Goal: Task Accomplishment & Management: Use online tool/utility

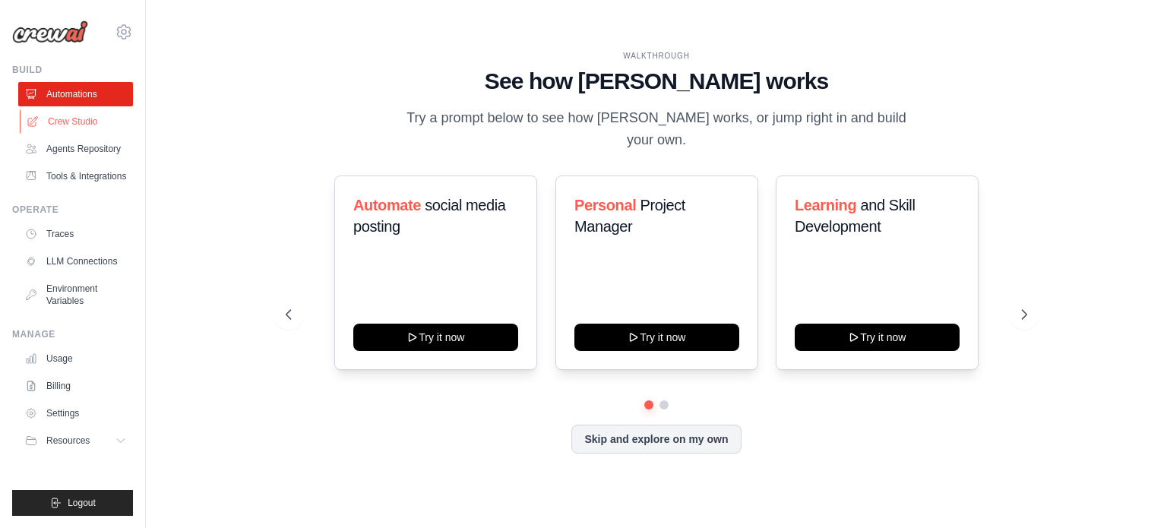
click at [97, 125] on link "Crew Studio" at bounding box center [77, 121] width 115 height 24
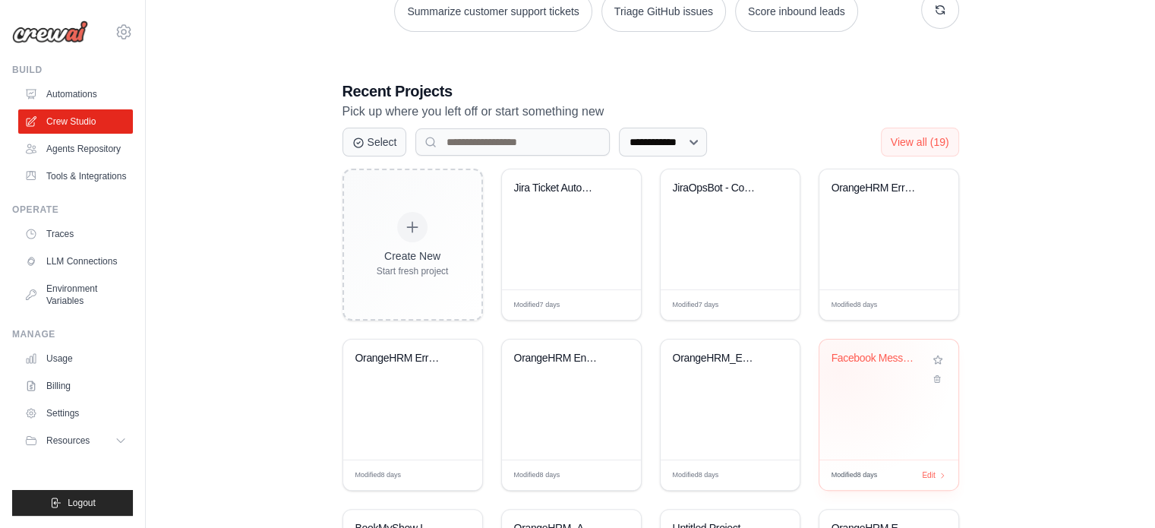
scroll to position [236, 0]
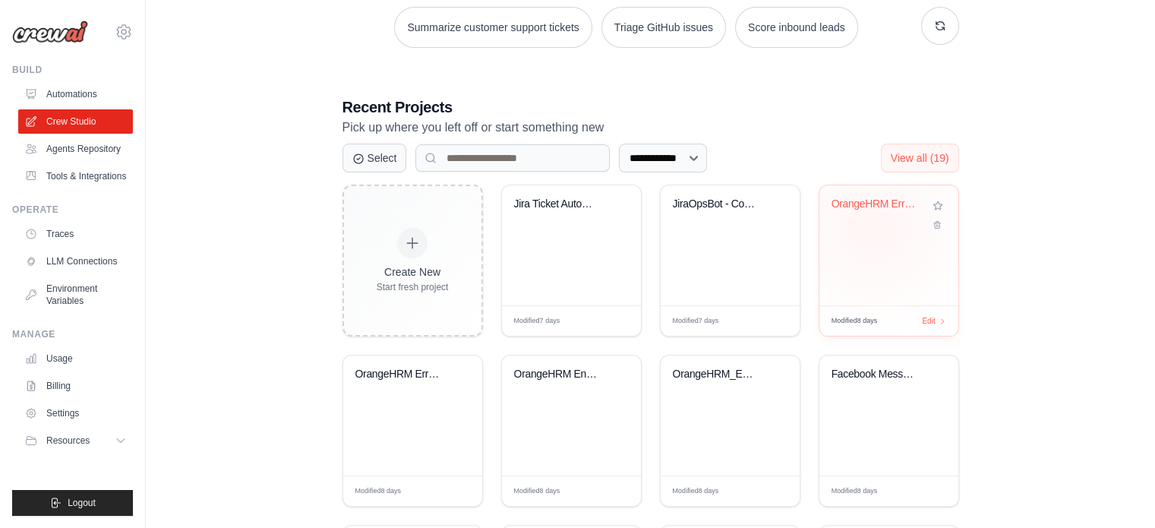
click at [873, 226] on div "OrangeHRM ErrorHandled Crew" at bounding box center [889, 214] width 115 height 35
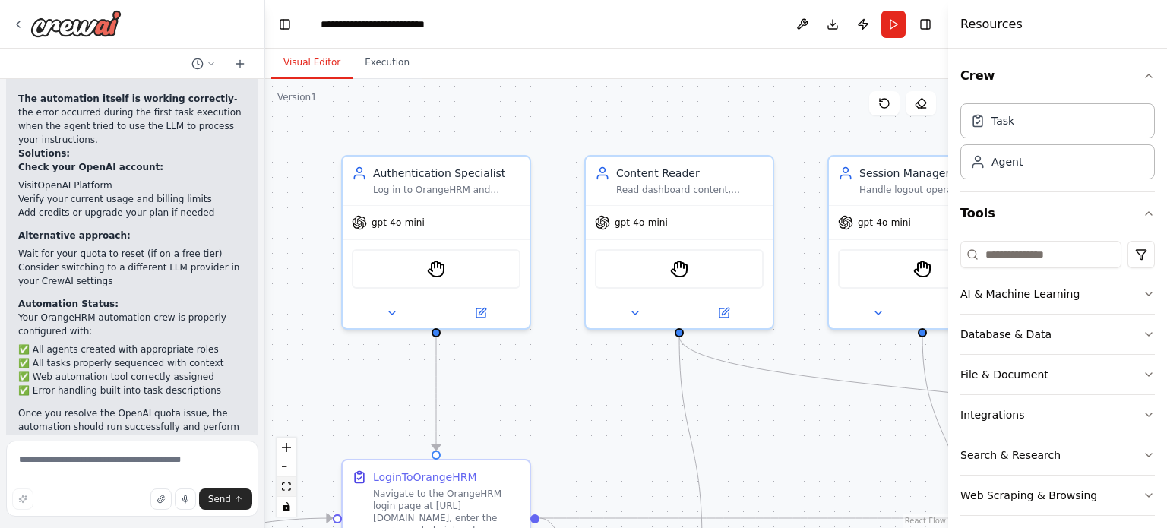
click at [284, 489] on icon "fit view" at bounding box center [286, 486] width 9 height 8
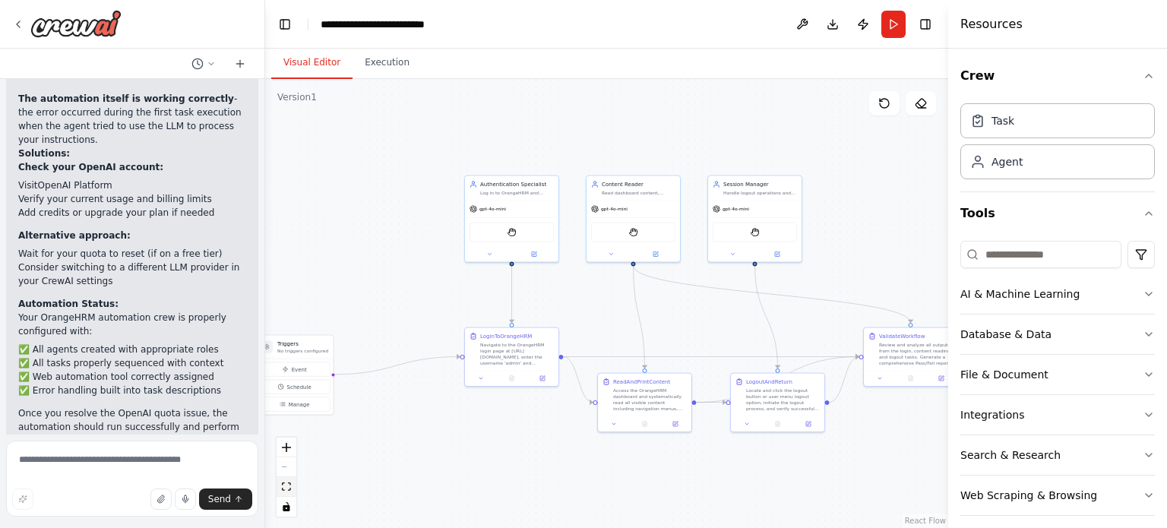
scroll to position [2480, 0]
click at [309, 403] on button "Manage" at bounding box center [294, 404] width 71 height 14
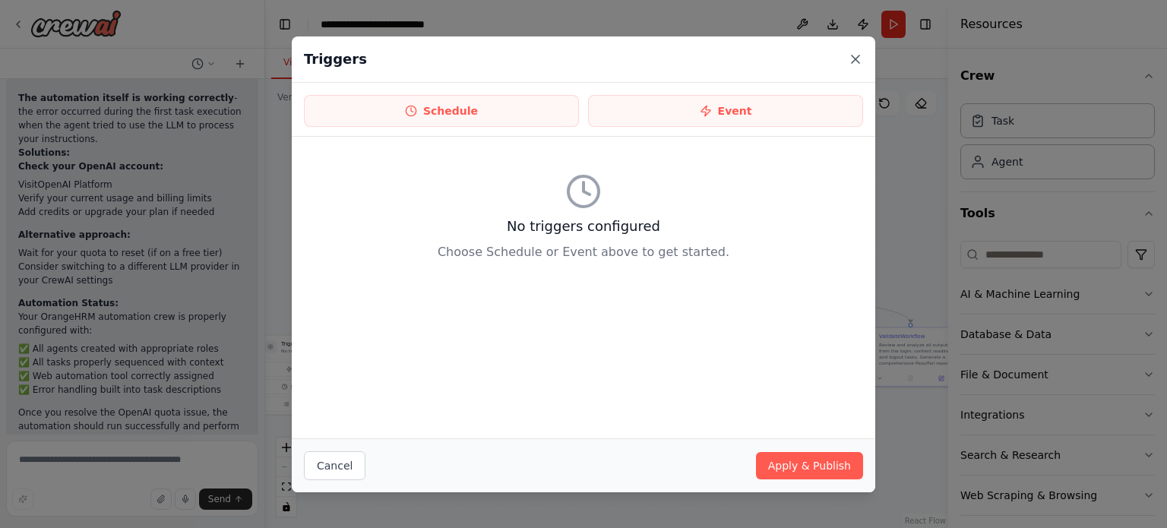
click at [854, 58] on icon at bounding box center [855, 59] width 8 height 8
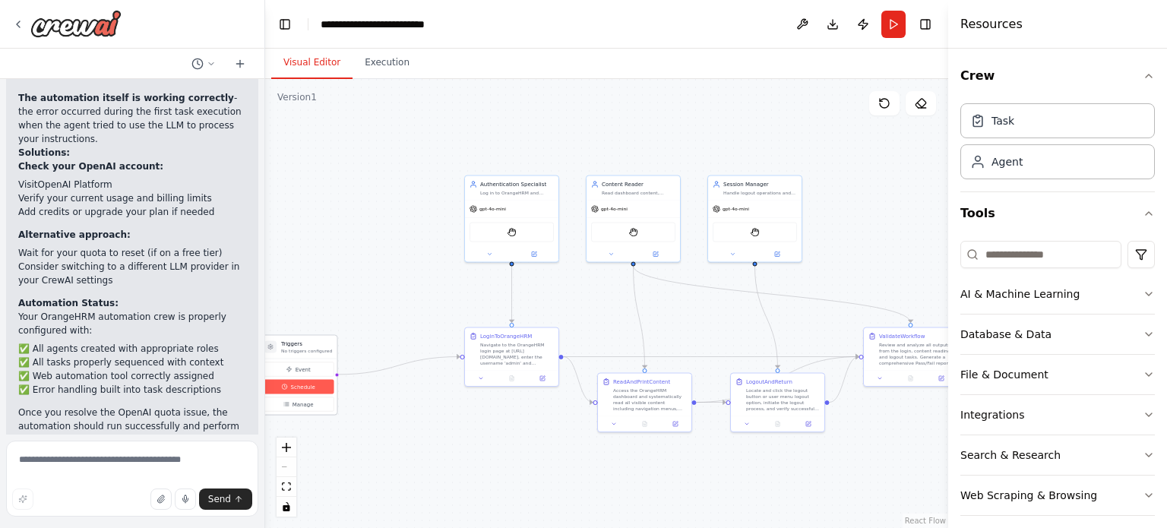
click at [296, 387] on span "Schedule" at bounding box center [303, 387] width 24 height 8
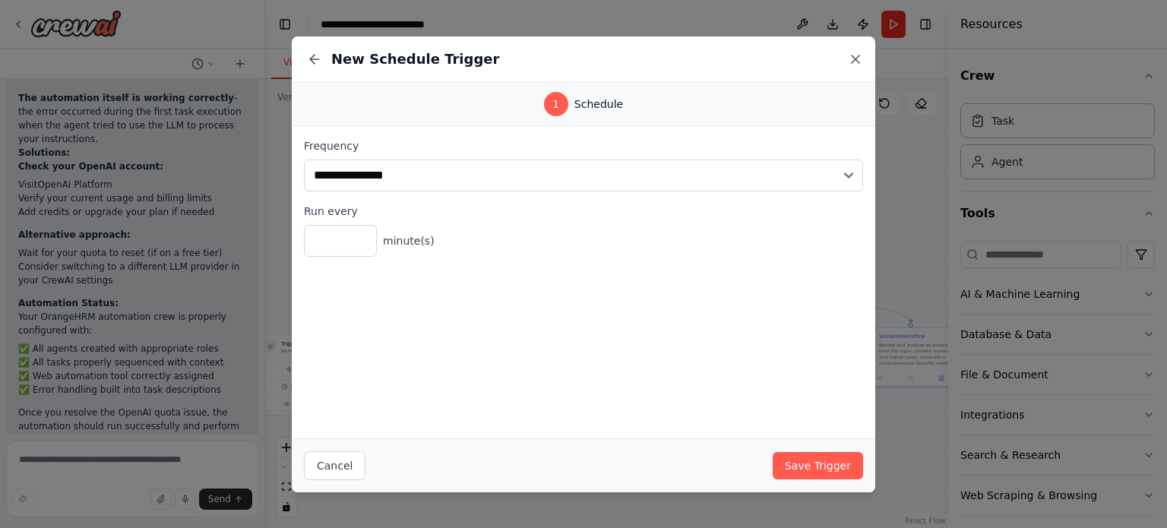
click at [854, 62] on icon at bounding box center [855, 59] width 15 height 15
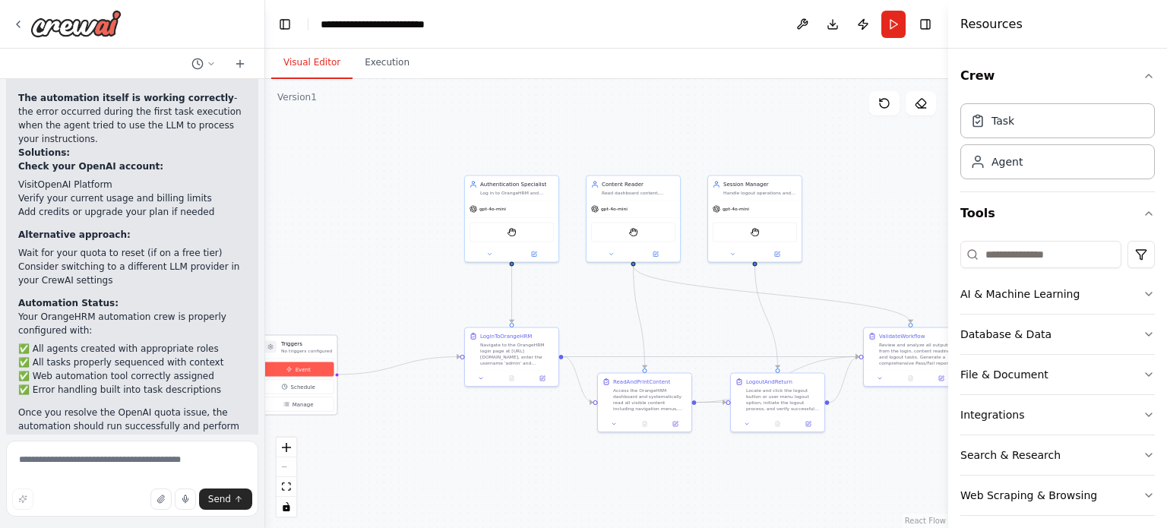
click at [299, 370] on span "Event" at bounding box center [302, 369] width 15 height 8
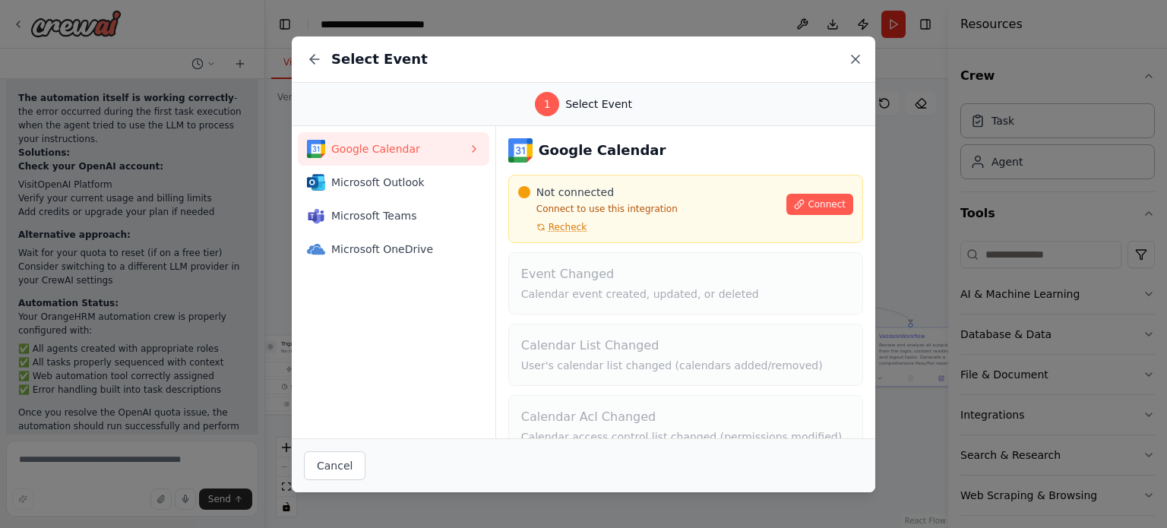
click at [851, 62] on icon at bounding box center [855, 59] width 8 height 8
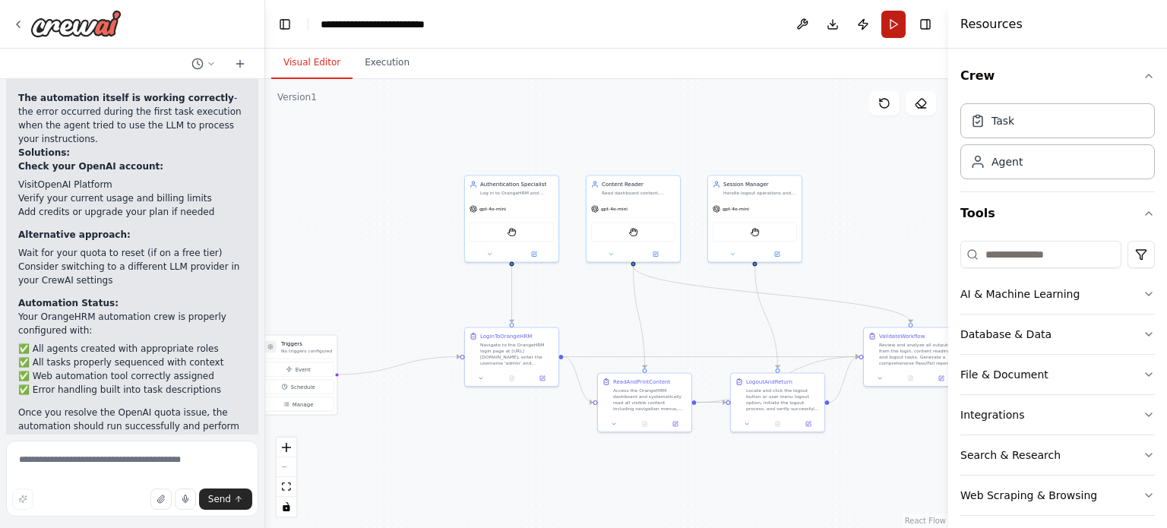
click at [891, 24] on button "Run" at bounding box center [893, 24] width 24 height 27
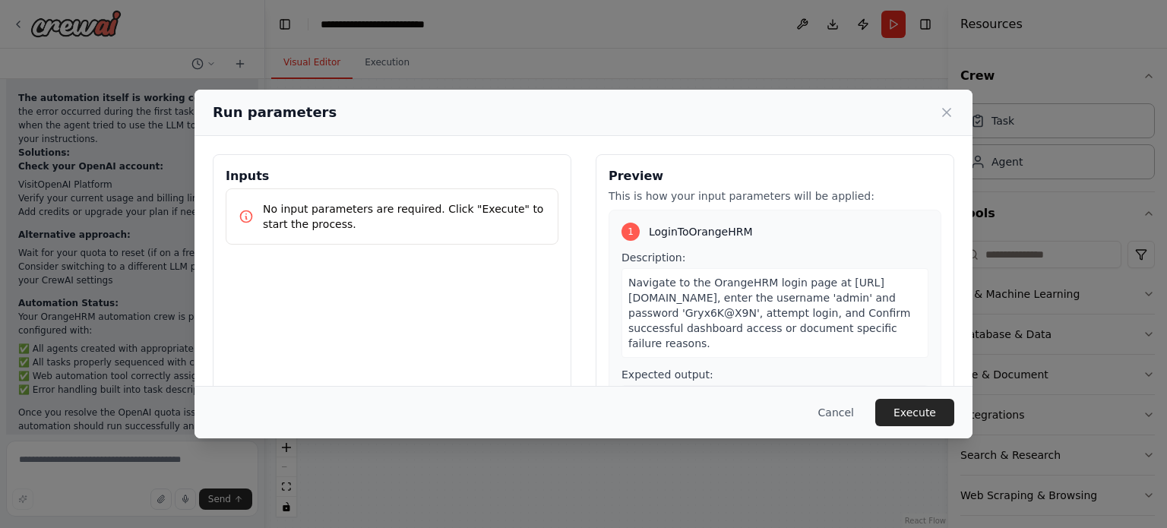
click at [914, 397] on div "Cancel Execute" at bounding box center [583, 412] width 778 height 52
click at [911, 406] on button "Execute" at bounding box center [914, 412] width 79 height 27
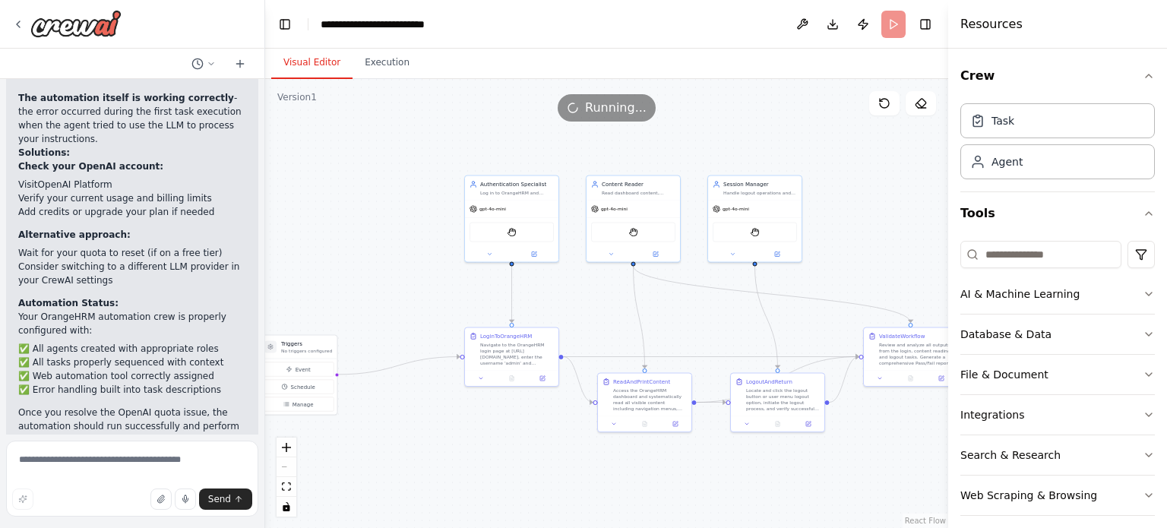
click at [286, 68] on button "Visual Editor" at bounding box center [311, 63] width 81 height 32
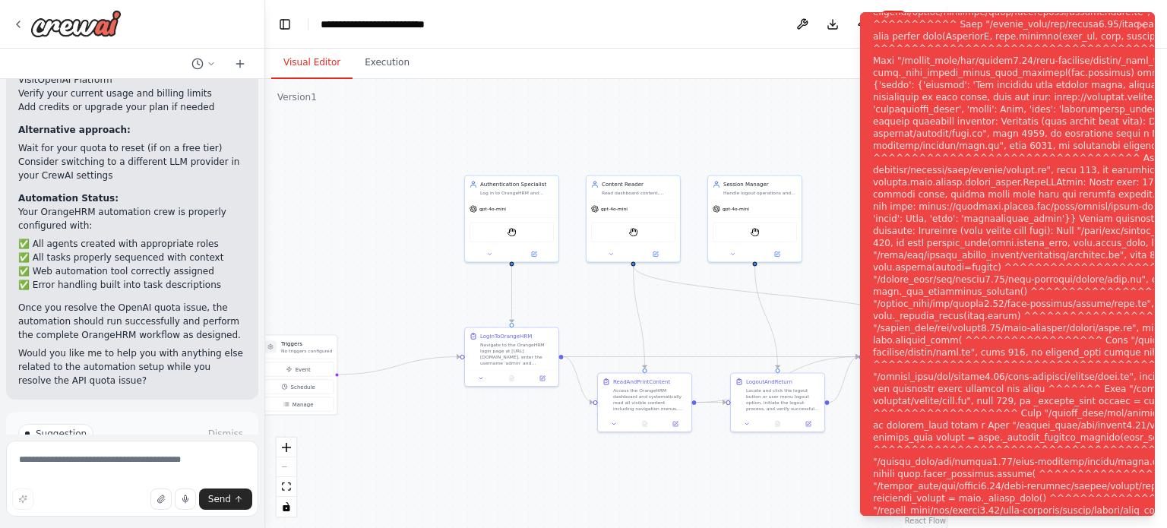
scroll to position [2603, 0]
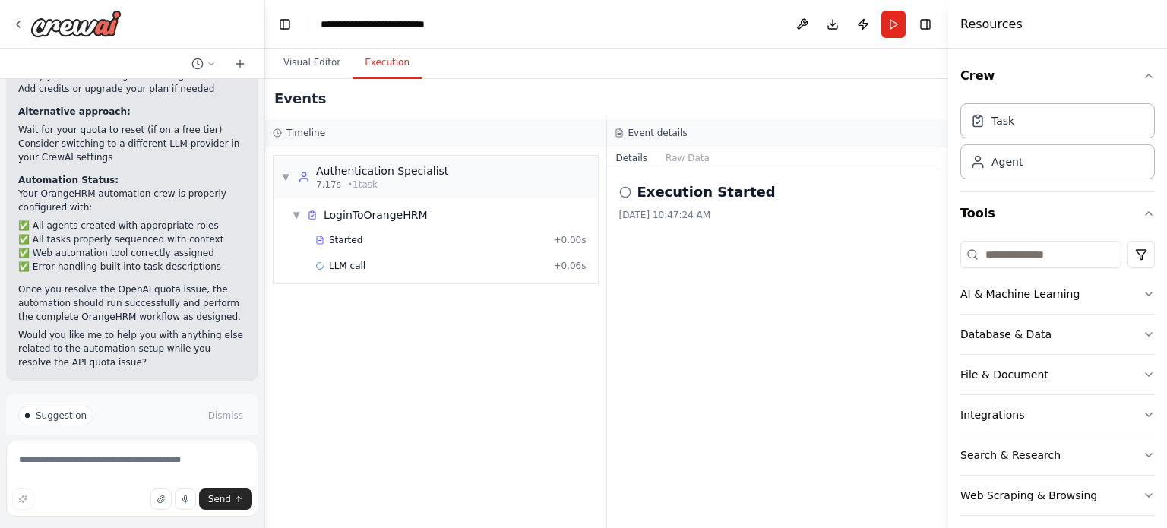
click at [363, 72] on button "Execution" at bounding box center [386, 63] width 69 height 32
click at [333, 245] on span "Started" at bounding box center [345, 240] width 33 height 12
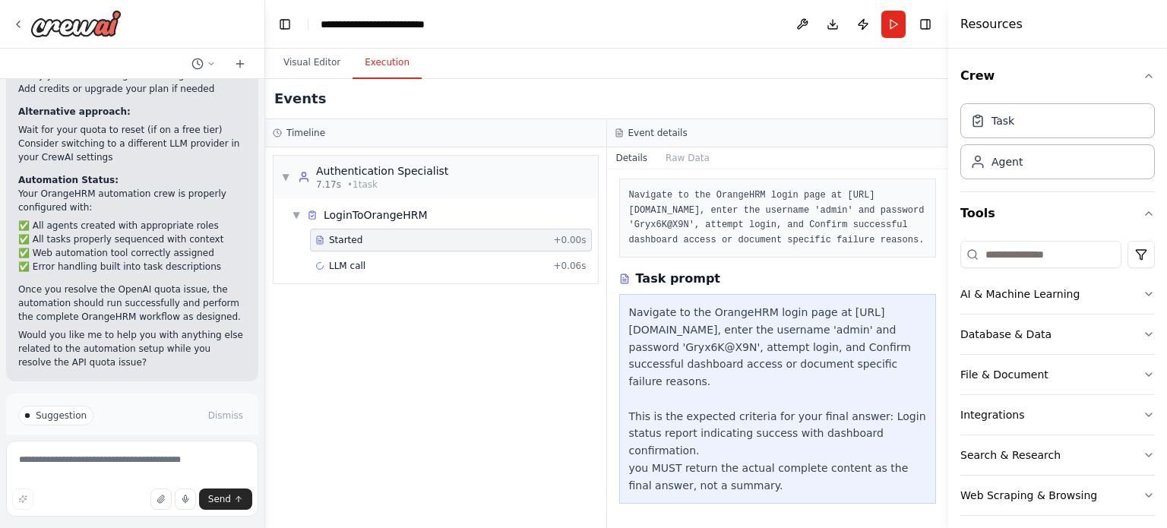
scroll to position [0, 0]
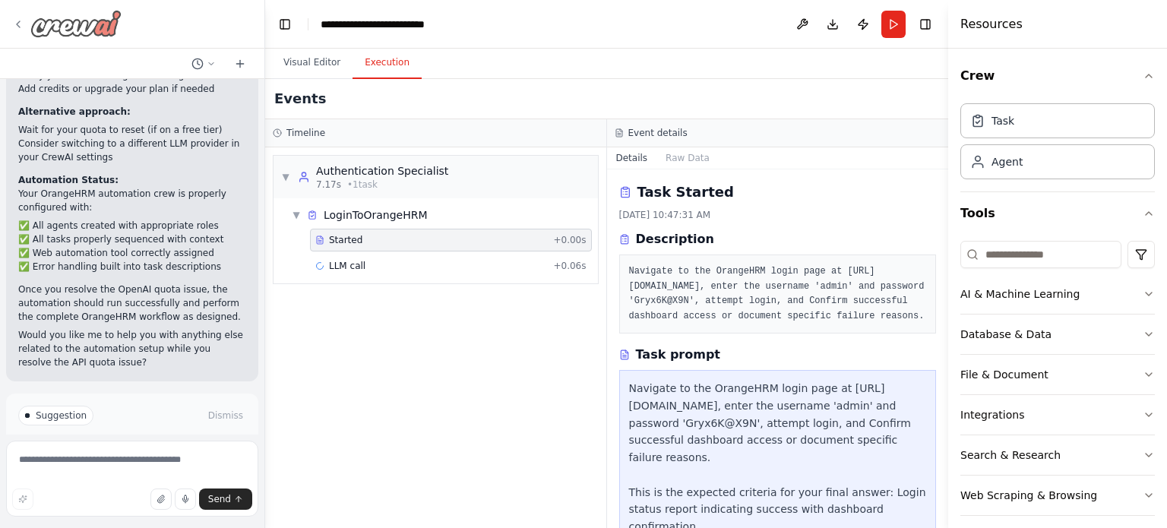
click at [21, 23] on icon at bounding box center [18, 24] width 12 height 12
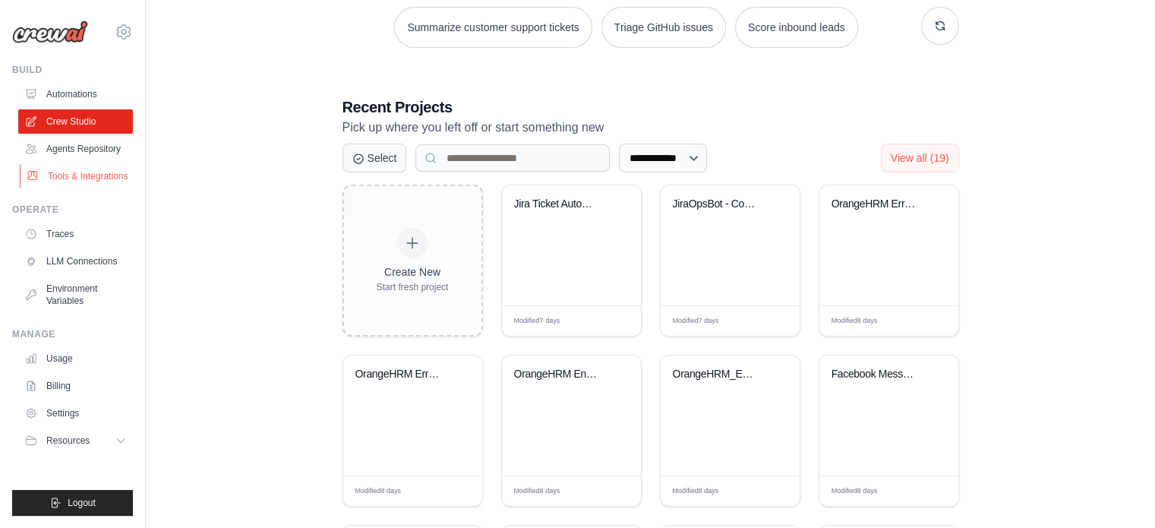
click at [73, 169] on link "Tools & Integrations" at bounding box center [77, 176] width 115 height 24
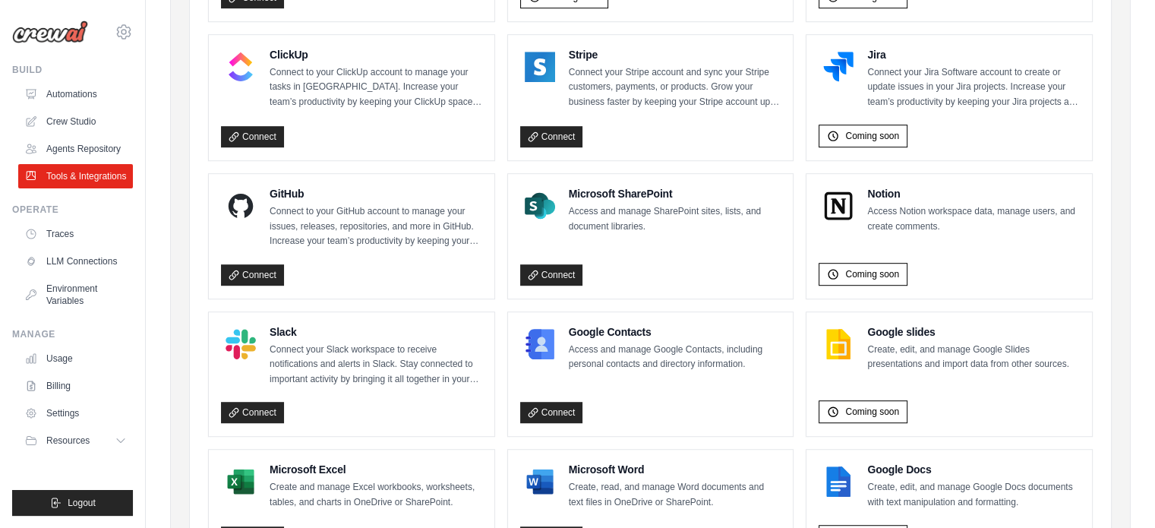
scroll to position [832, 0]
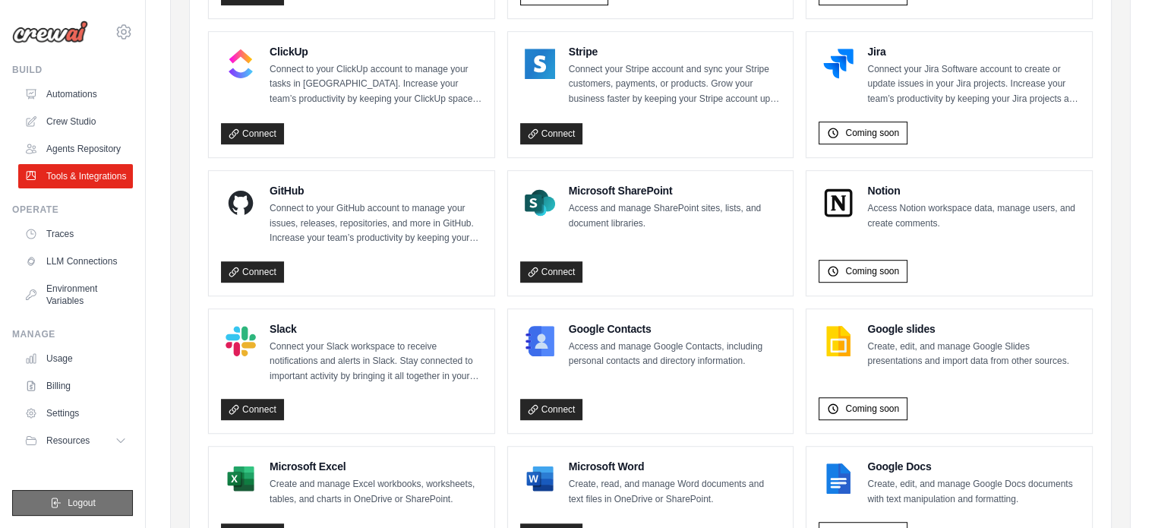
click at [88, 507] on span "Logout" at bounding box center [82, 503] width 28 height 12
